Goal: Find specific page/section: Find specific page/section

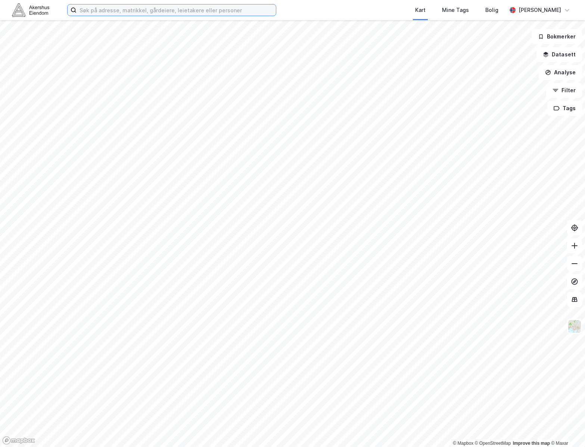
click at [233, 10] on input at bounding box center [176, 9] width 199 height 11
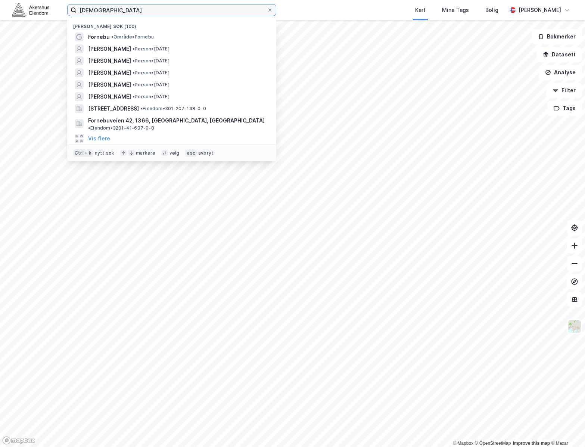
type input "[DEMOGRAPHIC_DATA]"
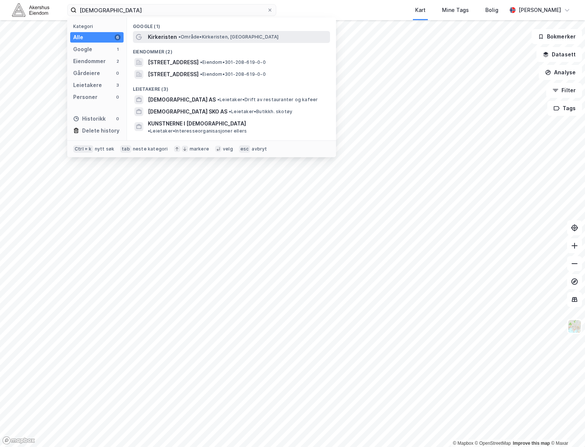
click at [223, 37] on span "• Område • Kirkeristen, [GEOGRAPHIC_DATA]" at bounding box center [228, 37] width 100 height 6
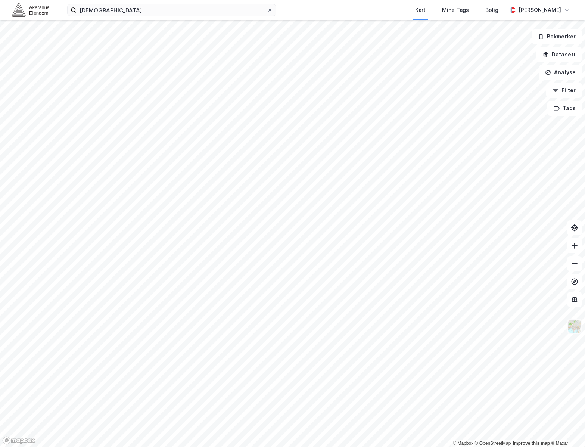
click at [569, 328] on img at bounding box center [574, 326] width 14 height 14
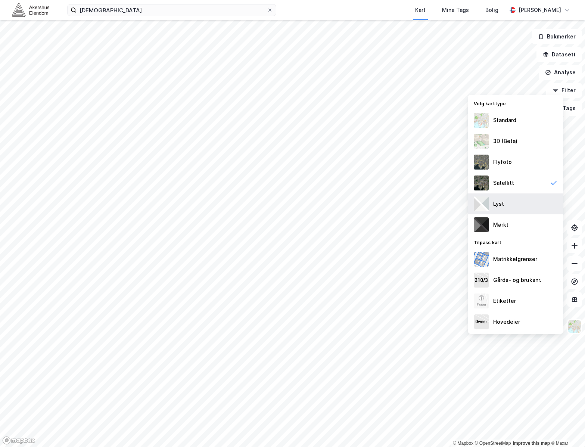
click at [523, 194] on div "Lyst" at bounding box center [516, 203] width 96 height 21
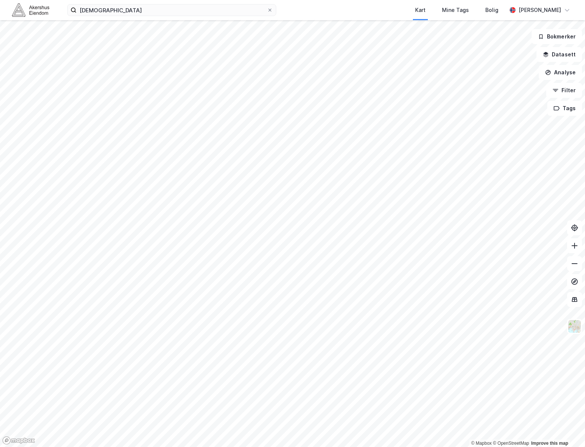
click at [585, 310] on html "[DEMOGRAPHIC_DATA] Kart Mine Tags Bolig [PERSON_NAME] © Mapbox © OpenStreetMap …" at bounding box center [292, 223] width 585 height 447
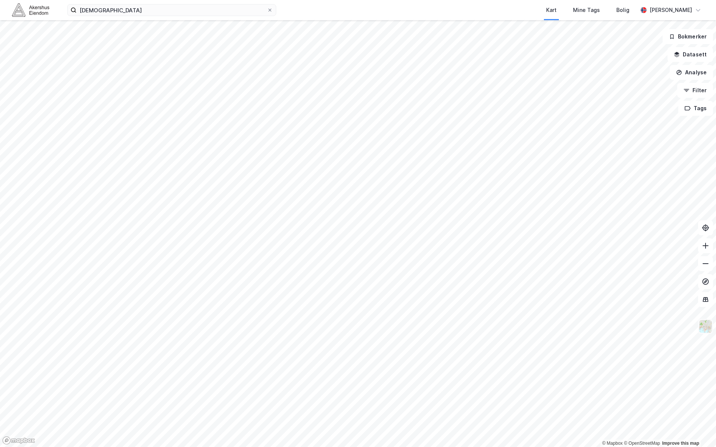
click at [585, 327] on img at bounding box center [705, 326] width 14 height 14
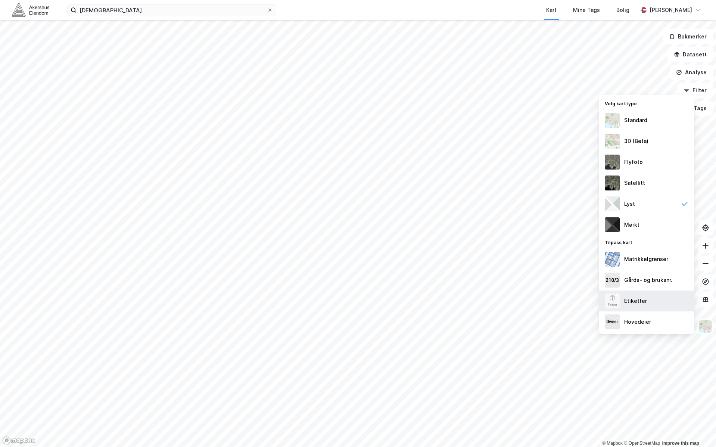
click at [585, 301] on div "Etiketter" at bounding box center [647, 300] width 96 height 21
